Goal: Information Seeking & Learning: Learn about a topic

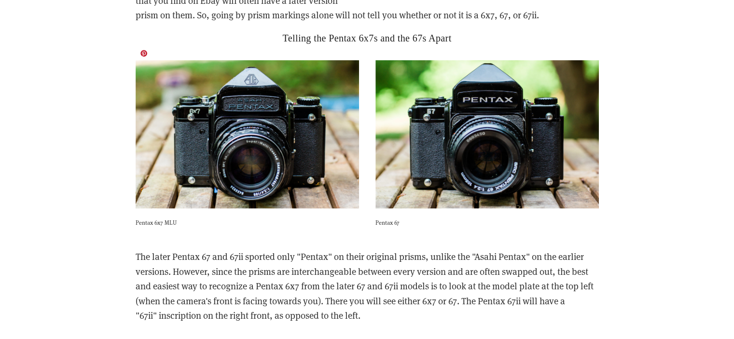
scroll to position [2269, 0]
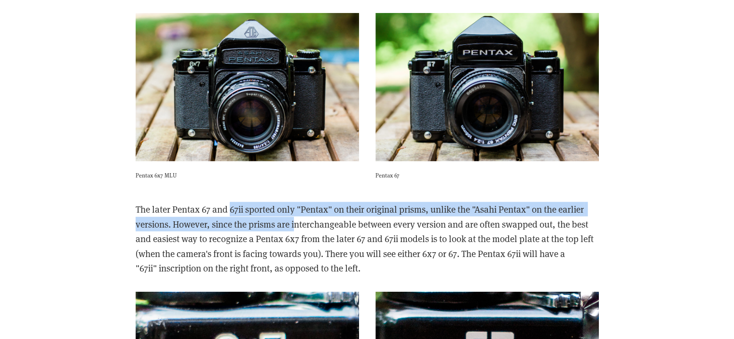
drag, startPoint x: 231, startPoint y: 197, endPoint x: 295, endPoint y: 210, distance: 66.0
click at [295, 210] on p "The later Pentax 67 and 67ii sported only "Pentax" on their original prisms, un…" at bounding box center [367, 238] width 463 height 73
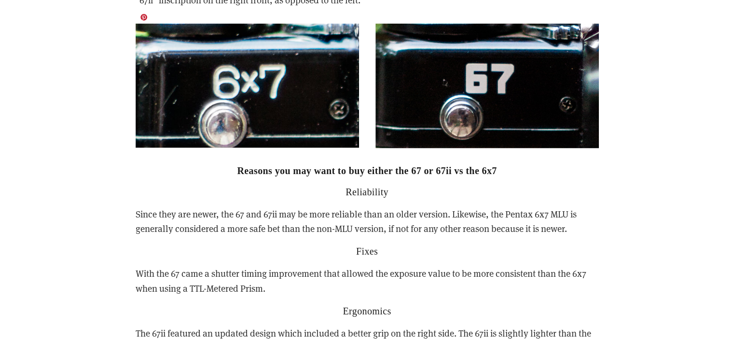
scroll to position [2558, 0]
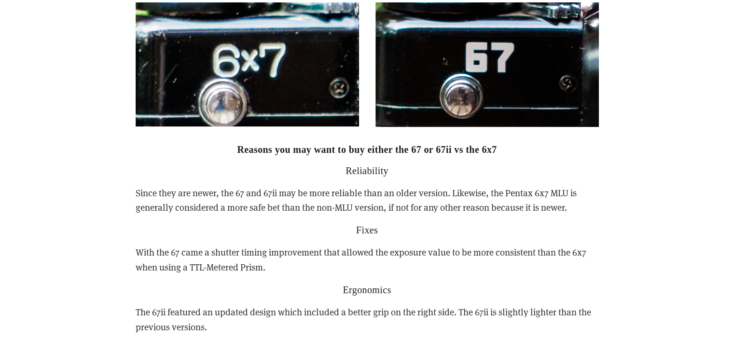
drag, startPoint x: 139, startPoint y: 175, endPoint x: 594, endPoint y: 193, distance: 455.1
click at [594, 193] on p "Since they are newer, the 67 and 67ii may be more reliable than an older versio…" at bounding box center [367, 200] width 463 height 29
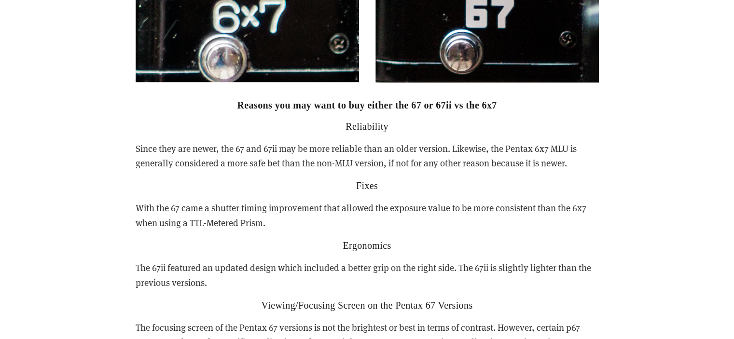
scroll to position [2655, 0]
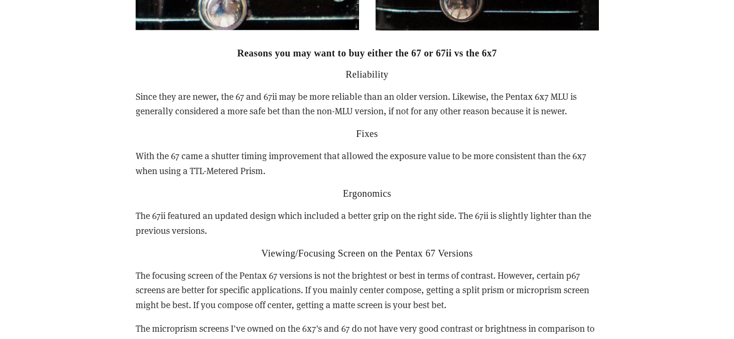
click at [160, 149] on p "With the 67 came a shutter timing improvement that allowed the exposure value t…" at bounding box center [367, 163] width 463 height 29
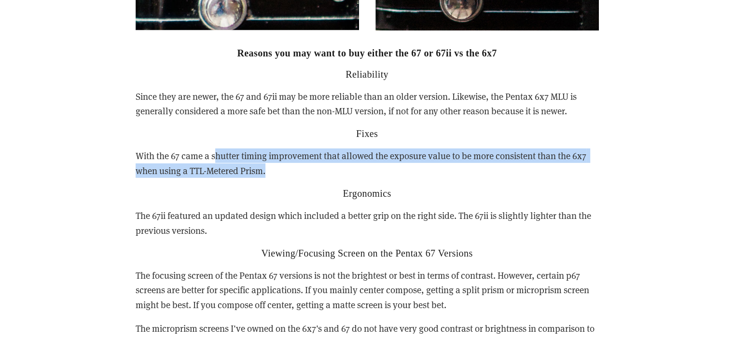
drag, startPoint x: 249, startPoint y: 139, endPoint x: 451, endPoint y: 151, distance: 202.1
click at [451, 151] on p "With the 67 came a shutter timing improvement that allowed the exposure value t…" at bounding box center [367, 163] width 463 height 29
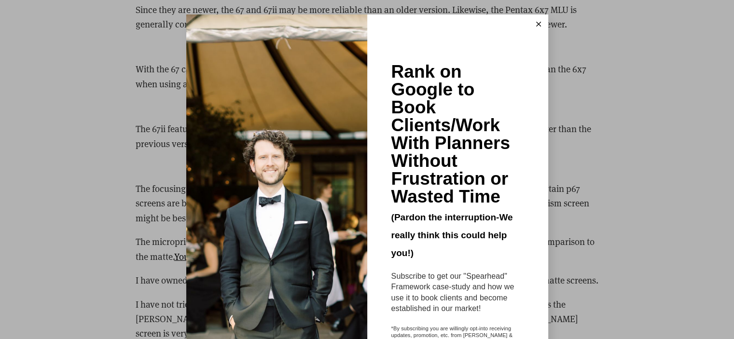
scroll to position [2751, 0]
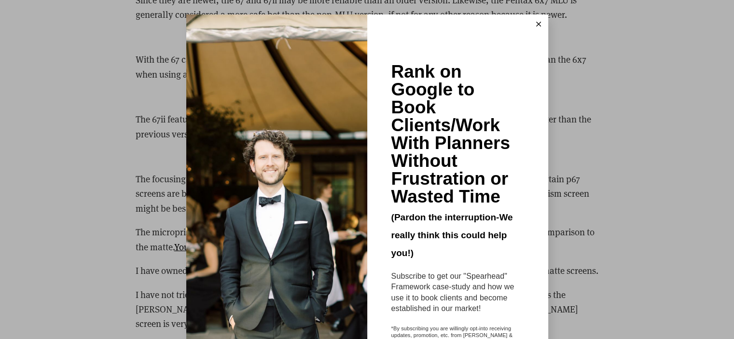
click at [536, 23] on line at bounding box center [538, 24] width 4 height 4
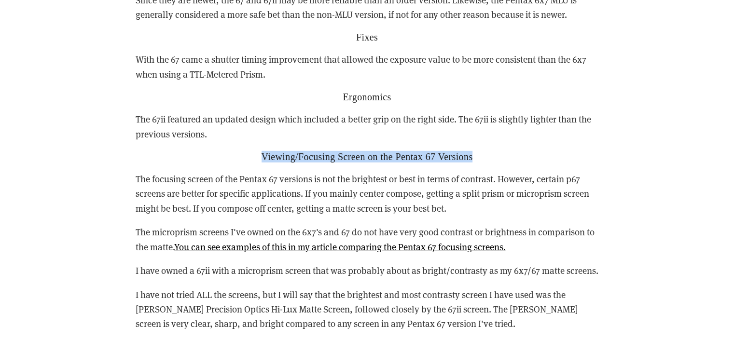
drag, startPoint x: 259, startPoint y: 140, endPoint x: 510, endPoint y: 139, distance: 251.0
click at [510, 151] on h2 "Viewing/Focusing Screen on the Pentax 67 Versions" at bounding box center [367, 157] width 463 height 12
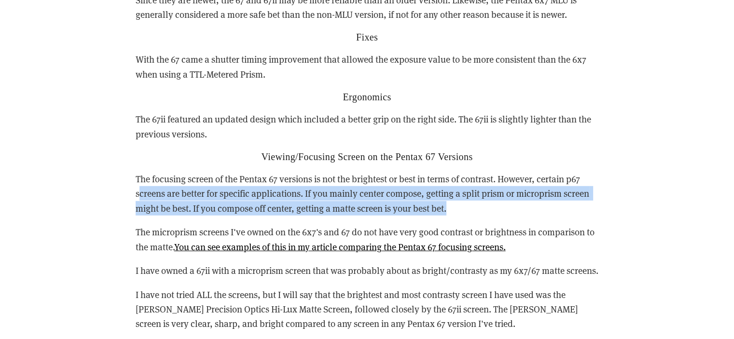
drag, startPoint x: 138, startPoint y: 181, endPoint x: 462, endPoint y: 188, distance: 324.5
click at [462, 188] on p "The focusing screen of the Pentax 67 versions is not the brightest or best in t…" at bounding box center [367, 194] width 463 height 44
click at [463, 188] on p "The focusing screen of the Pentax 67 versions is not the brightest or best in t…" at bounding box center [367, 194] width 463 height 44
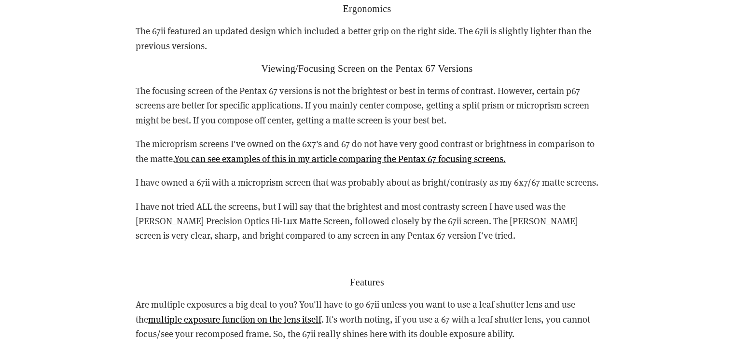
scroll to position [2848, 0]
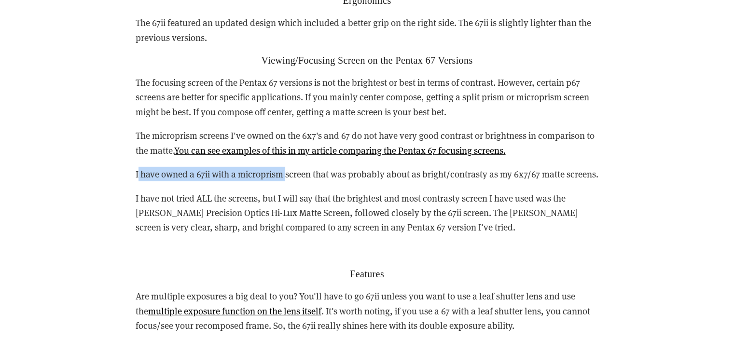
drag, startPoint x: 137, startPoint y: 164, endPoint x: 288, endPoint y: 156, distance: 150.8
click at [288, 167] on p "I have owned a 67ii with a microprism screen that was probably about as bright/…" at bounding box center [367, 174] width 463 height 14
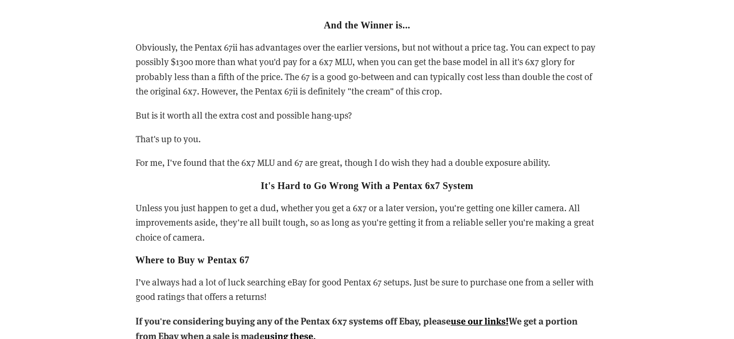
scroll to position [4055, 0]
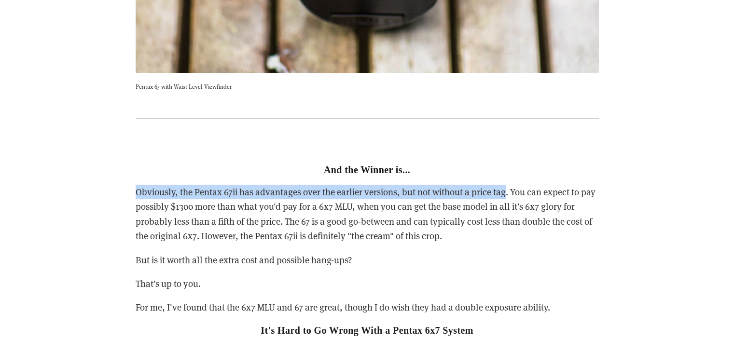
drag, startPoint x: 134, startPoint y: 178, endPoint x: 504, endPoint y: 179, distance: 370.7
click at [504, 179] on div "And the Winner is... Obviously, the Pentax 67ii has advantages over the earlier…" at bounding box center [367, 327] width 480 height 390
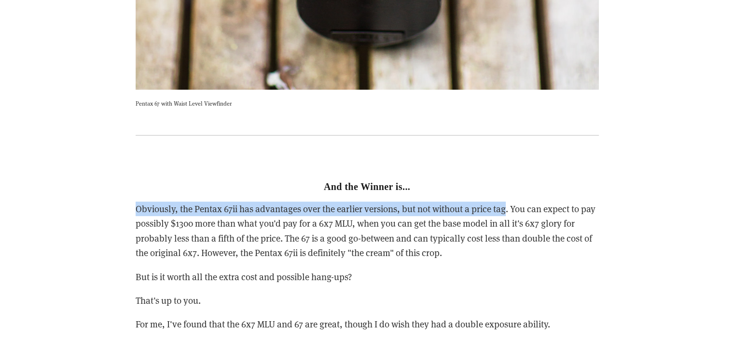
scroll to position [4007, 0]
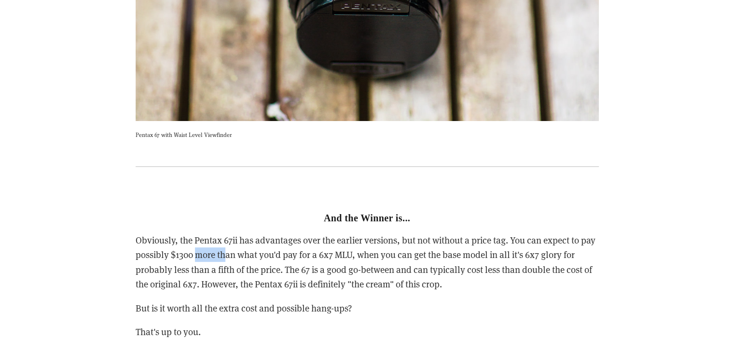
drag, startPoint x: 235, startPoint y: 244, endPoint x: 243, endPoint y: 244, distance: 8.7
click at [242, 244] on p "Obviously, the Pentax 67ii has advantages over the earlier versions, but not wi…" at bounding box center [367, 262] width 463 height 59
click at [292, 239] on p "Obviously, the Pentax 67ii has advantages over the earlier versions, but not wi…" at bounding box center [367, 262] width 463 height 59
drag, startPoint x: 335, startPoint y: 234, endPoint x: 458, endPoint y: 237, distance: 122.2
click at [458, 237] on p "Obviously, the Pentax 67ii has advantages over the earlier versions, but not wi…" at bounding box center [367, 262] width 463 height 59
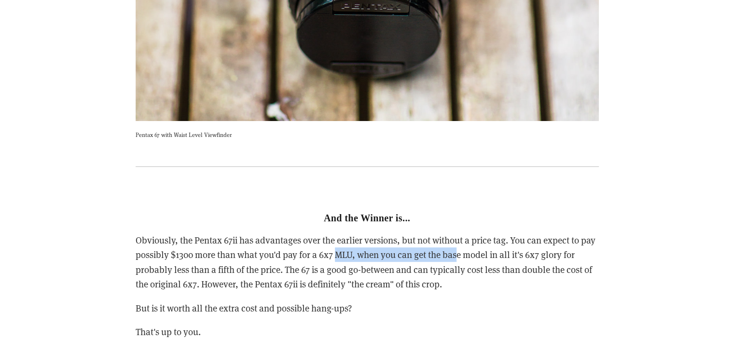
click at [458, 237] on p "Obviously, the Pentax 67ii has advantages over the earlier versions, but not wi…" at bounding box center [367, 262] width 463 height 59
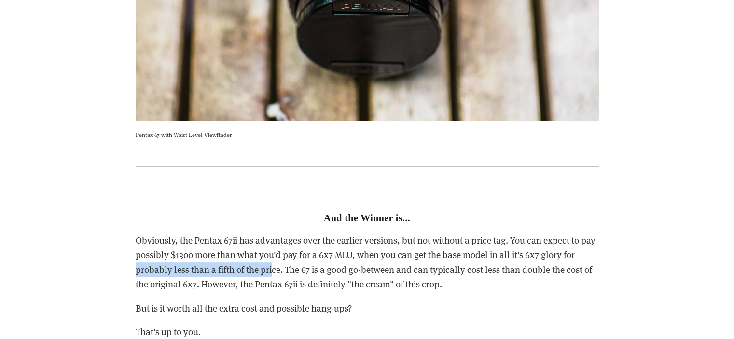
drag, startPoint x: 127, startPoint y: 250, endPoint x: 272, endPoint y: 248, distance: 144.8
click at [249, 260] on p "Obviously, the Pentax 67ii has advantages over the earlier versions, but not wi…" at bounding box center [367, 262] width 463 height 59
